Goal: Navigation & Orientation: Find specific page/section

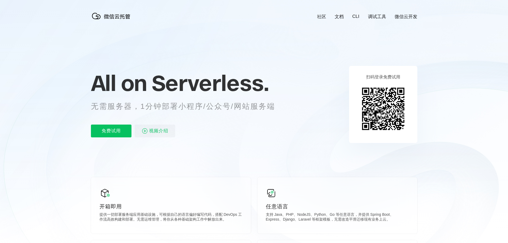
scroll to position [0, 948]
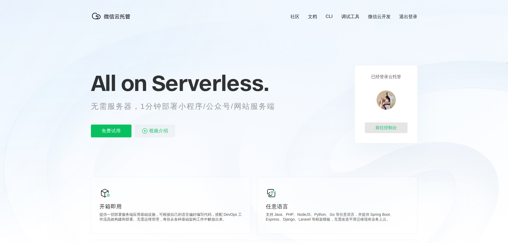
scroll to position [0, 948]
click at [390, 130] on div "前往控制台" at bounding box center [386, 127] width 43 height 11
